Goal: Information Seeking & Learning: Understand process/instructions

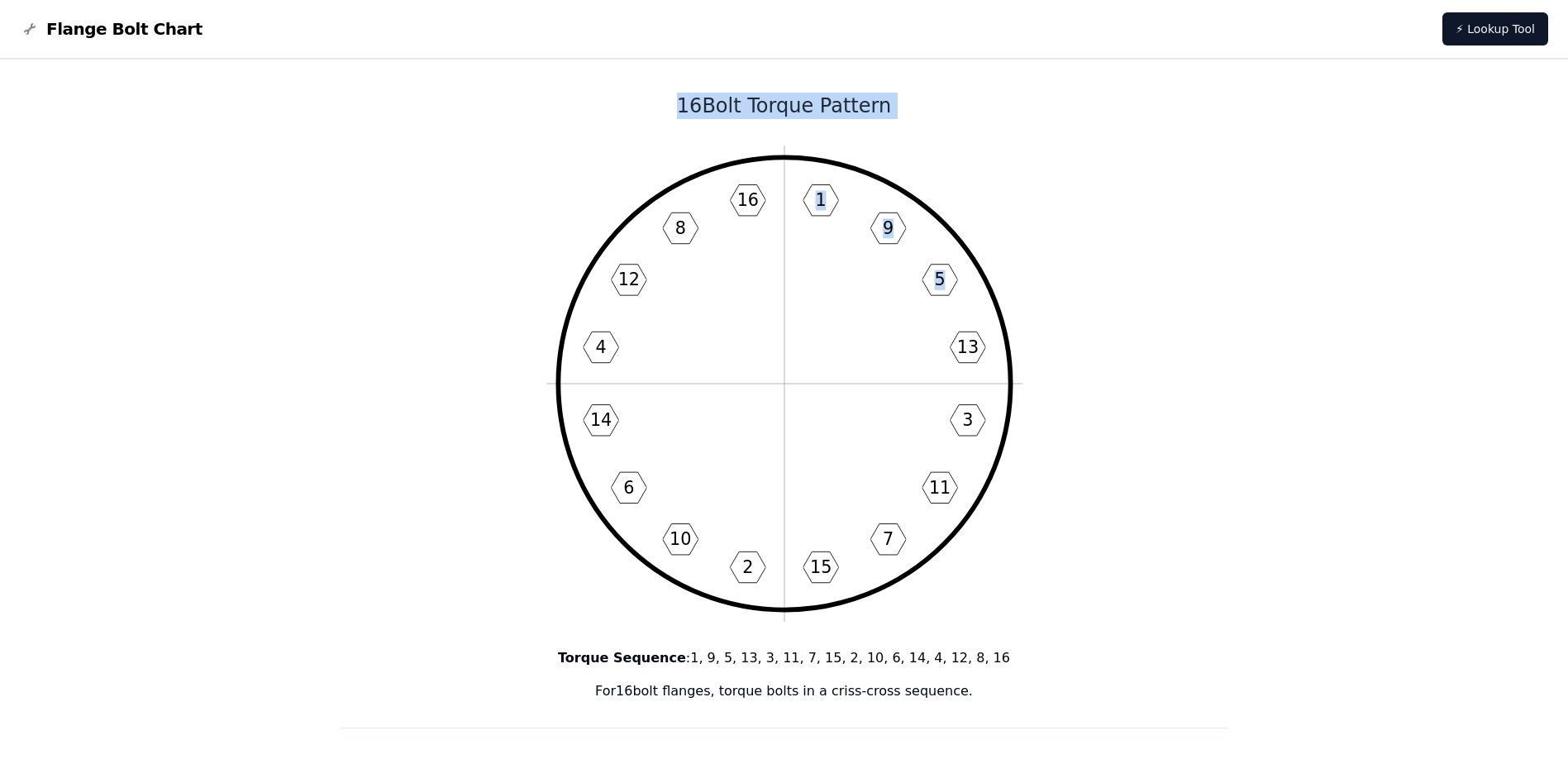
drag, startPoint x: 619, startPoint y: 79, endPoint x: 906, endPoint y: 352, distance: 396.1
drag, startPoint x: 906, startPoint y: 352, endPoint x: 828, endPoint y: 301, distance: 93.2
click at [828, 301] on icon "1 9 5 13 3 11 7 15 2 10 6 14 4 12 8 16" at bounding box center [784, 383] width 476 height 476
